Goal: Task Accomplishment & Management: Use online tool/utility

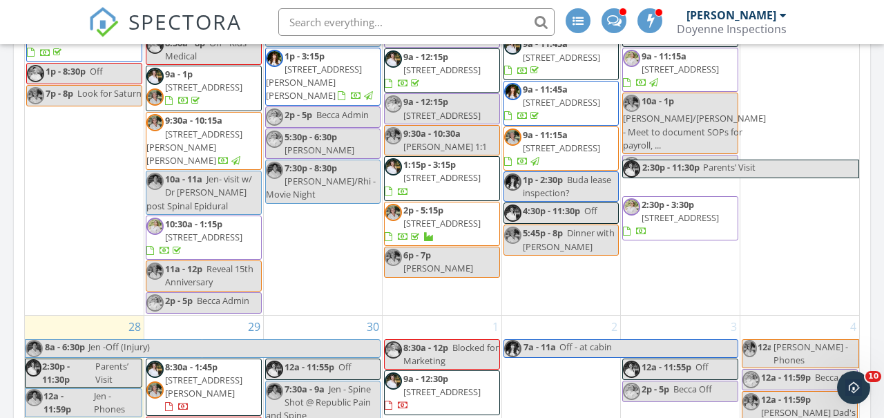
scroll to position [1344, 0]
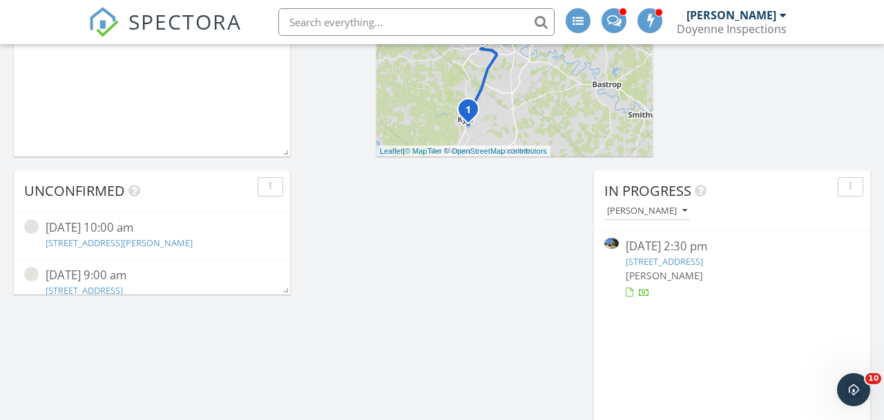
scroll to position [730, 0]
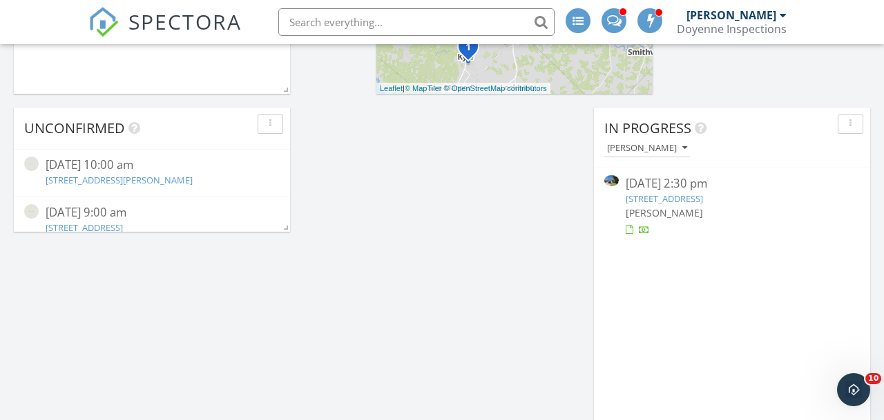
click at [667, 197] on link "912 Hyde Park Dr, Round Rock, TX 78665" at bounding box center [663, 199] width 77 height 12
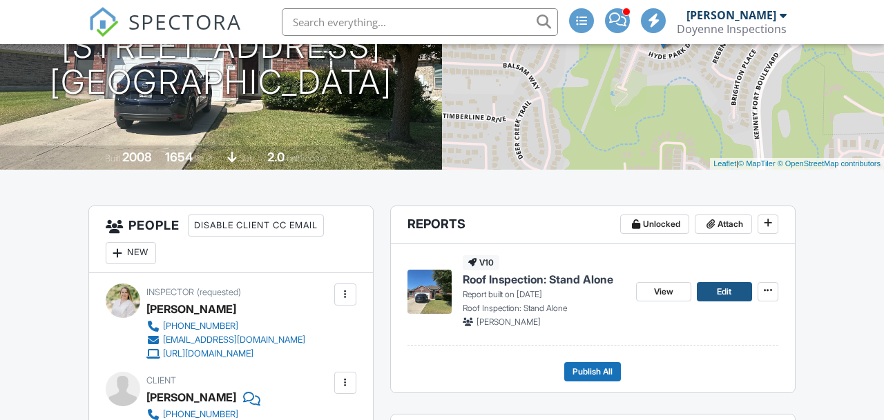
scroll to position [213, 0]
click at [719, 291] on span "Edit" at bounding box center [723, 292] width 14 height 14
